Goal: Find specific page/section: Find specific page/section

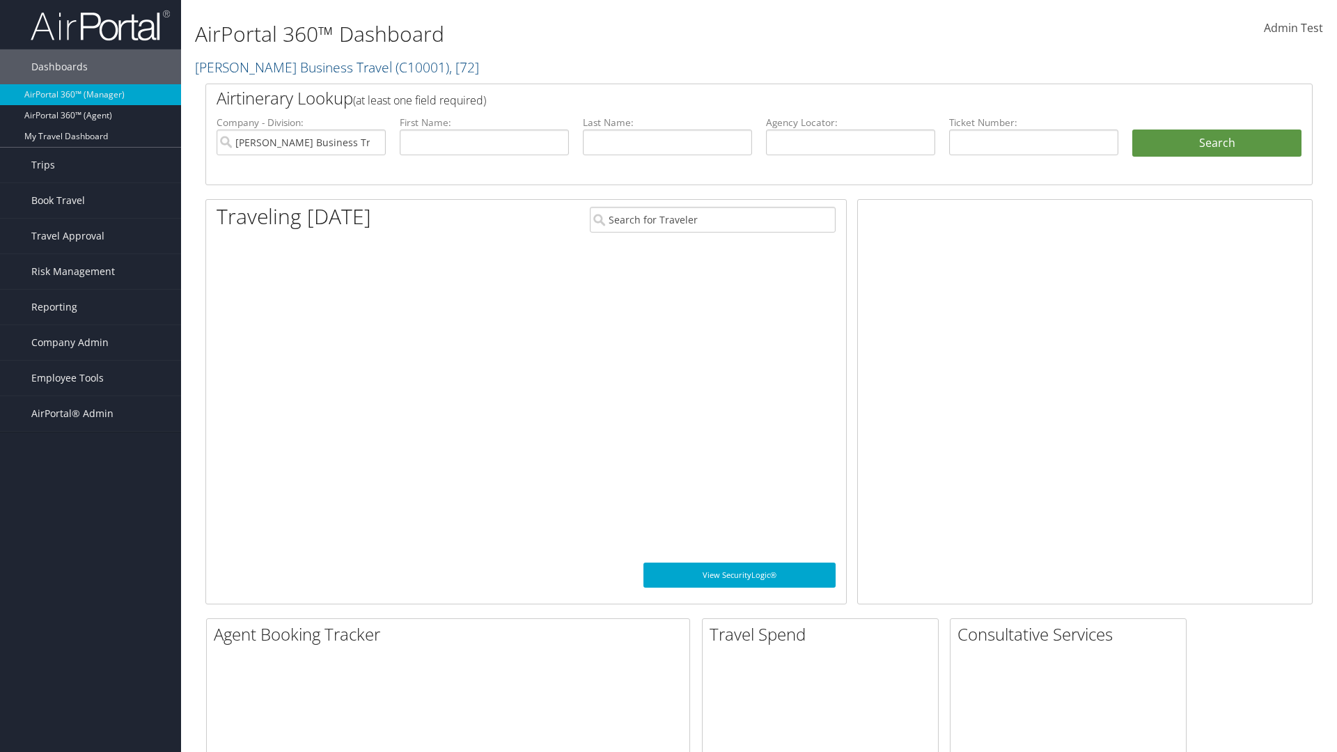
click at [91, 343] on span "Company Admin" at bounding box center [69, 342] width 77 height 35
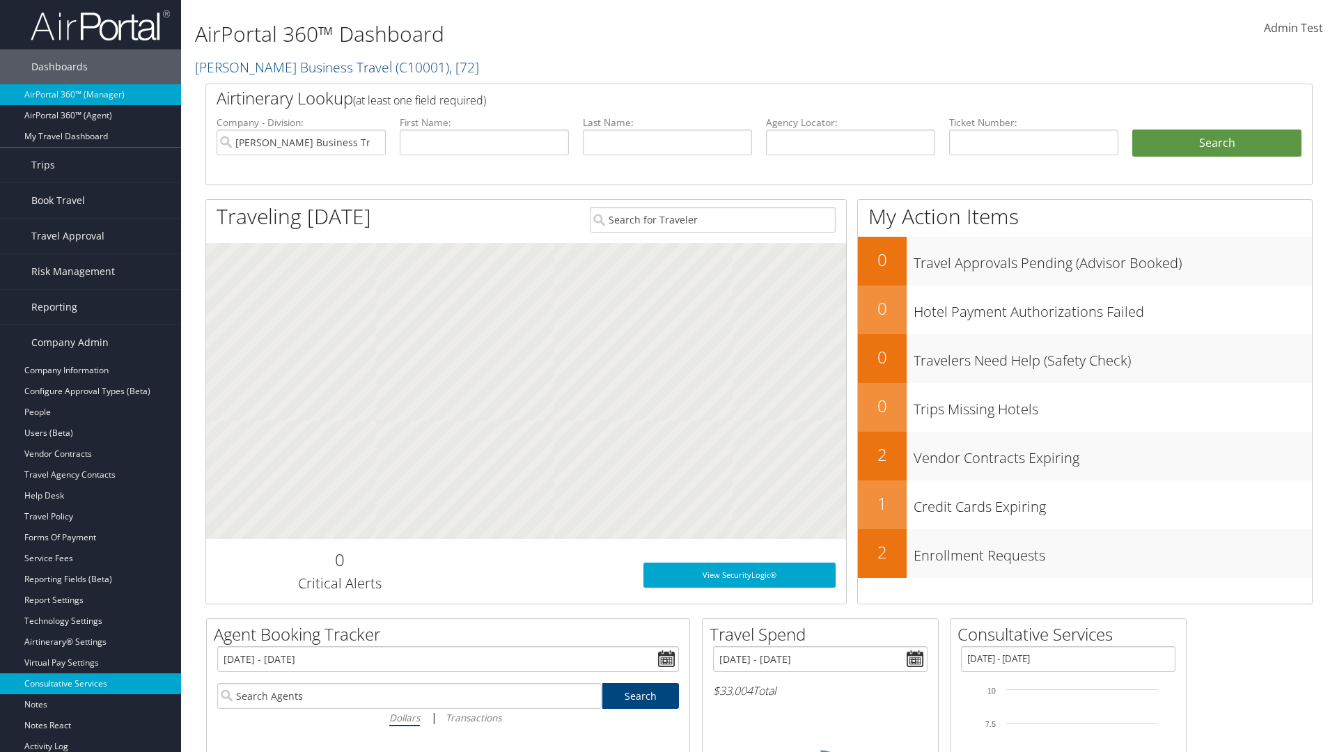
click at [91, 684] on link "Consultative Services" at bounding box center [90, 684] width 181 height 21
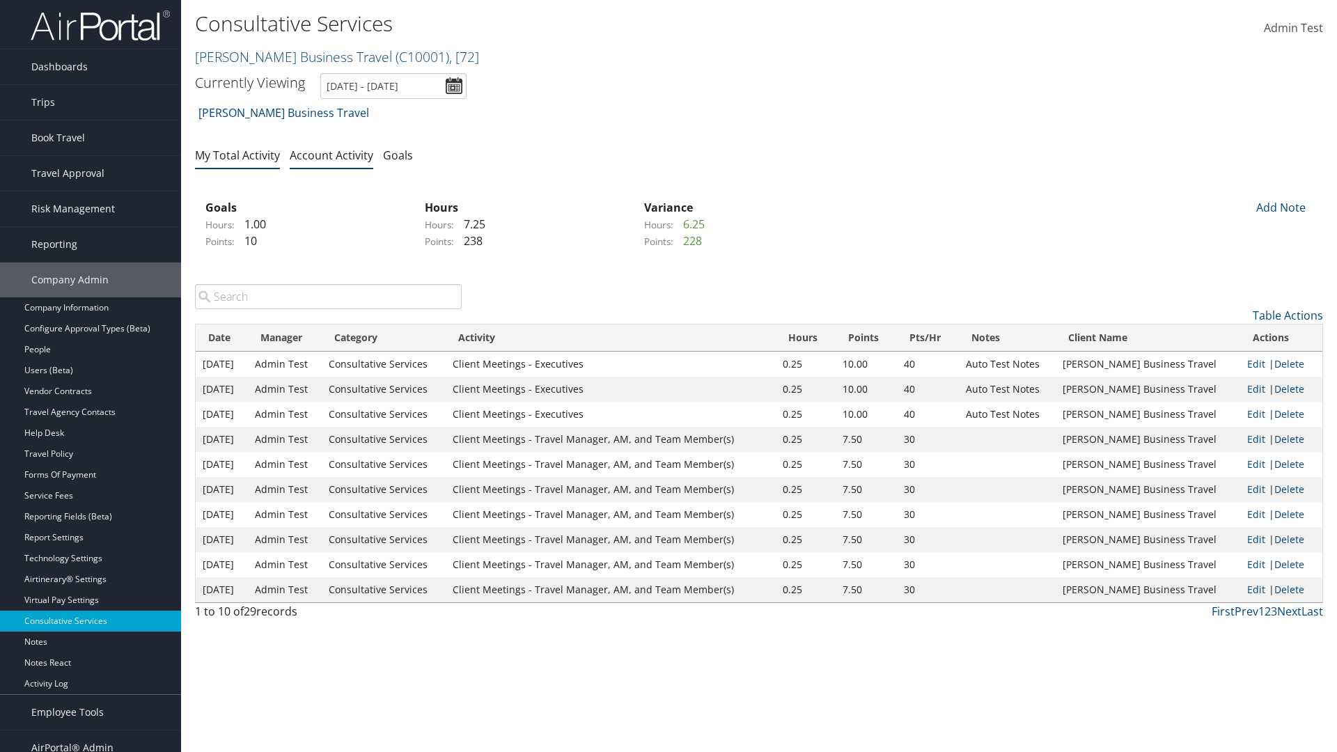
click at [238, 155] on link "My Total Activity" at bounding box center [237, 155] width 85 height 15
